Goal: Transaction & Acquisition: Purchase product/service

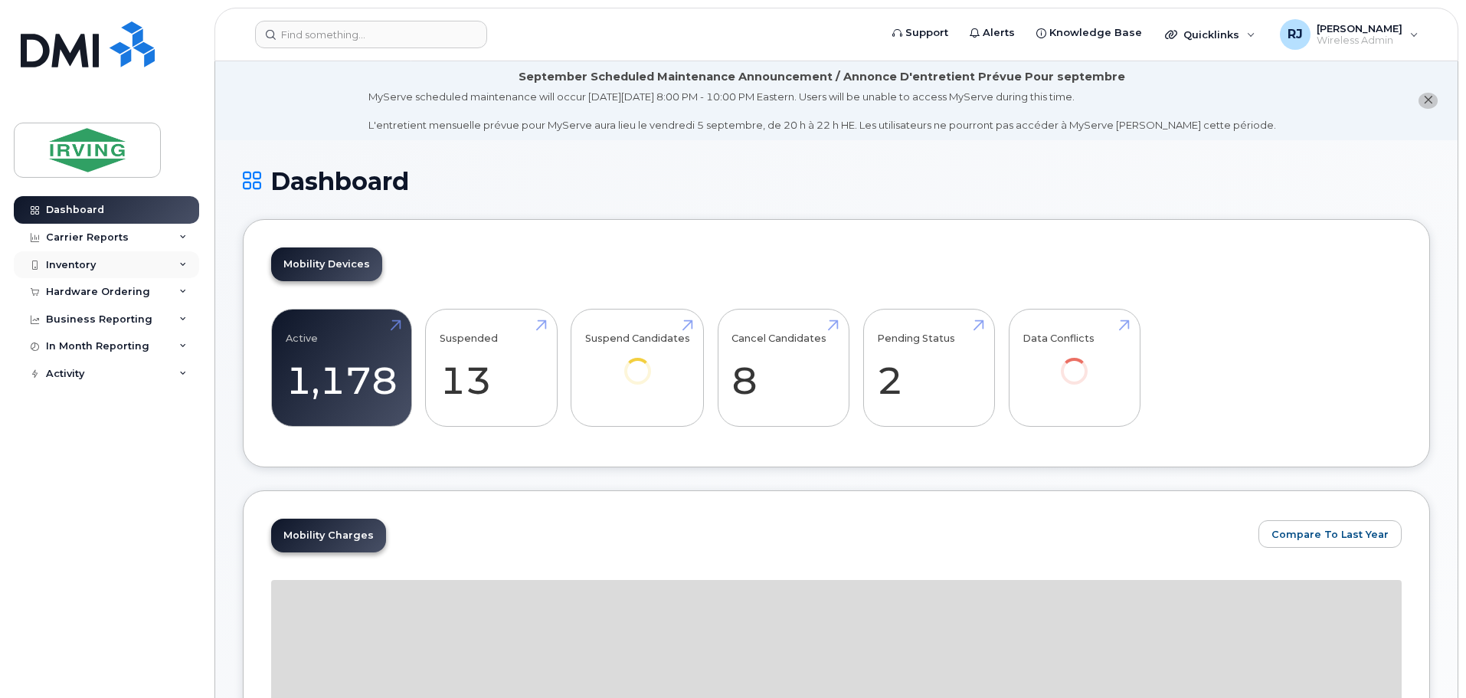
click at [84, 257] on div "Inventory" at bounding box center [106, 265] width 185 height 28
click at [80, 267] on div "Inventory" at bounding box center [71, 265] width 50 height 12
click at [120, 291] on div "Hardware Ordering" at bounding box center [98, 292] width 104 height 12
click at [103, 313] on link "Overview" at bounding box center [120, 320] width 159 height 29
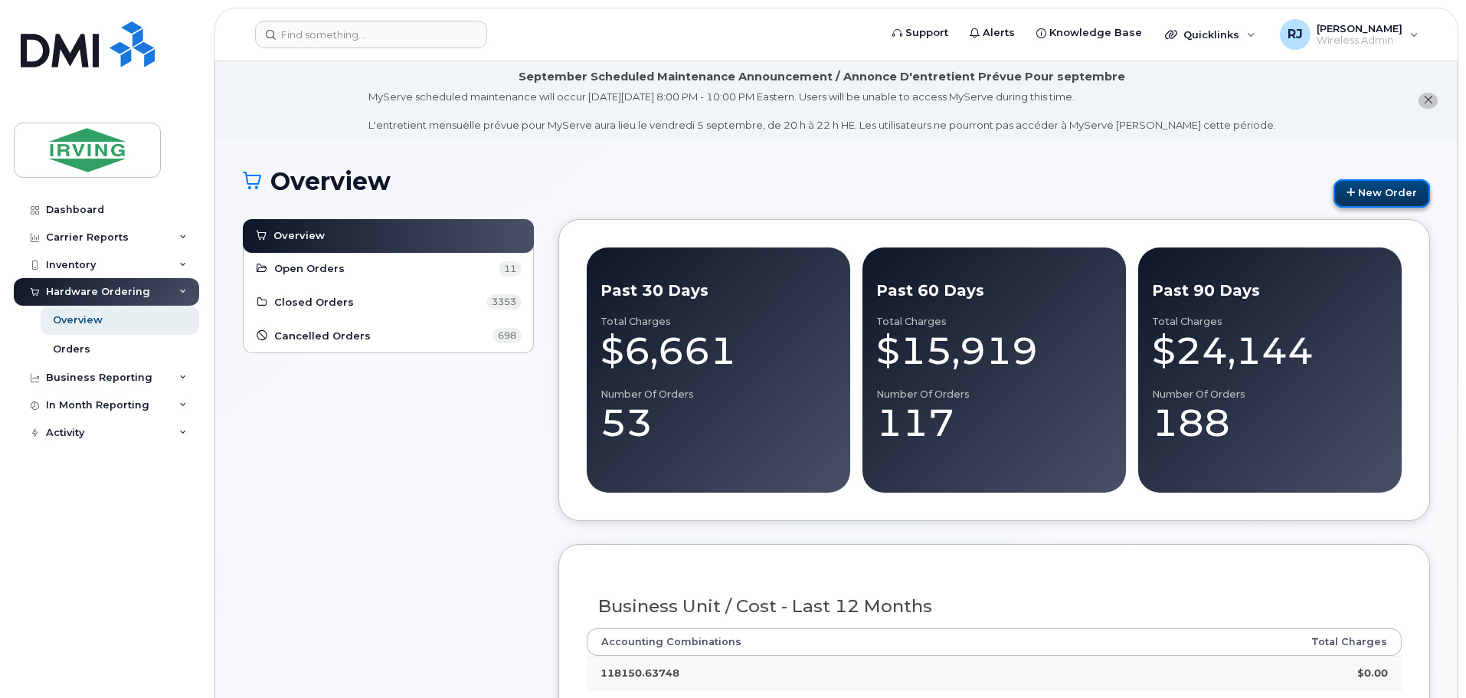
click at [1402, 201] on link "New Order" at bounding box center [1382, 193] width 97 height 28
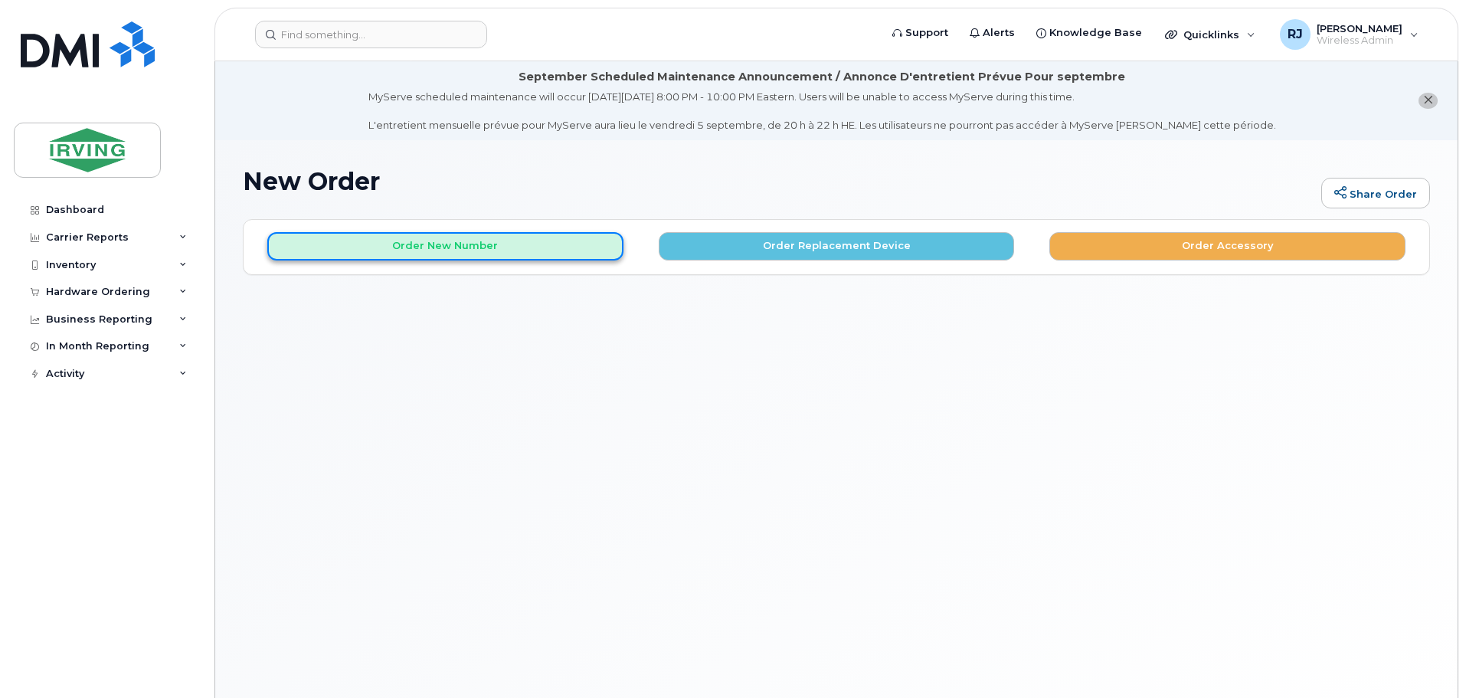
click at [518, 256] on button "Order New Number" at bounding box center [445, 246] width 356 height 28
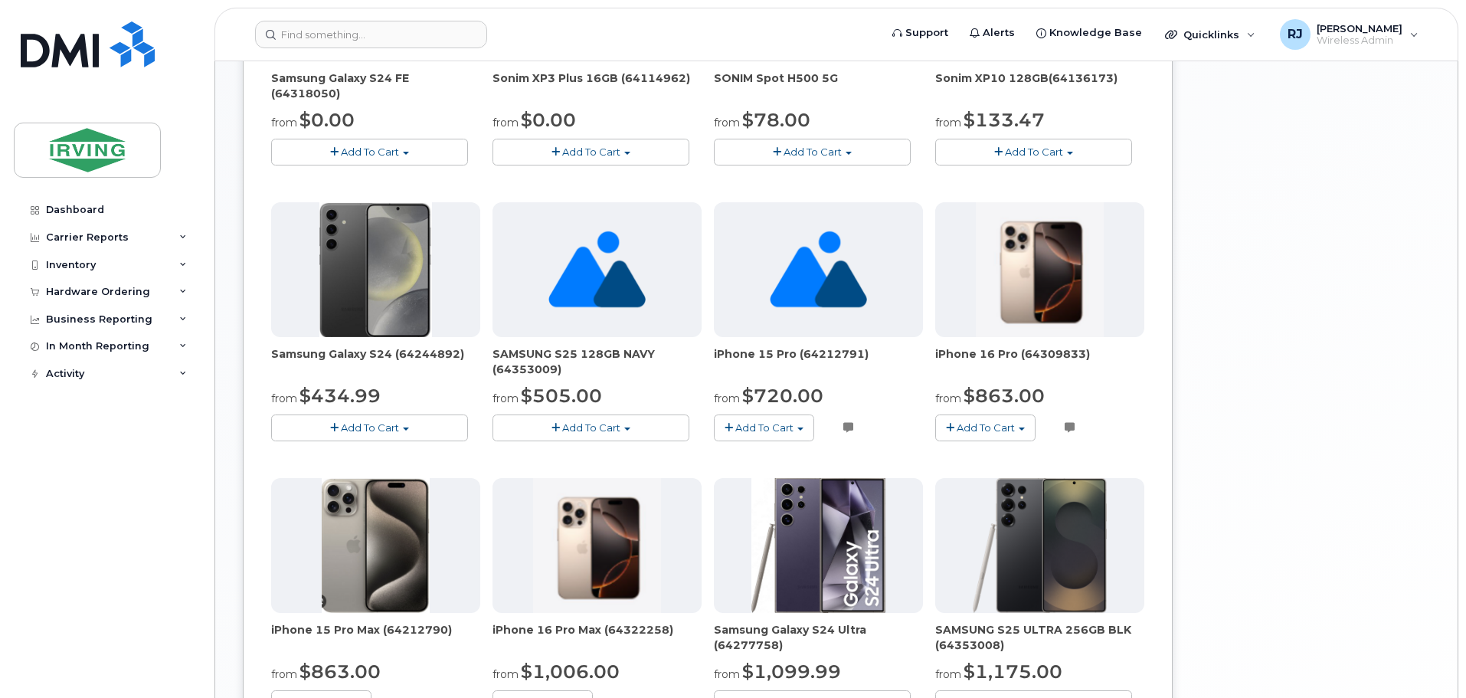
scroll to position [919, 0]
